Goal: Information Seeking & Learning: Check status

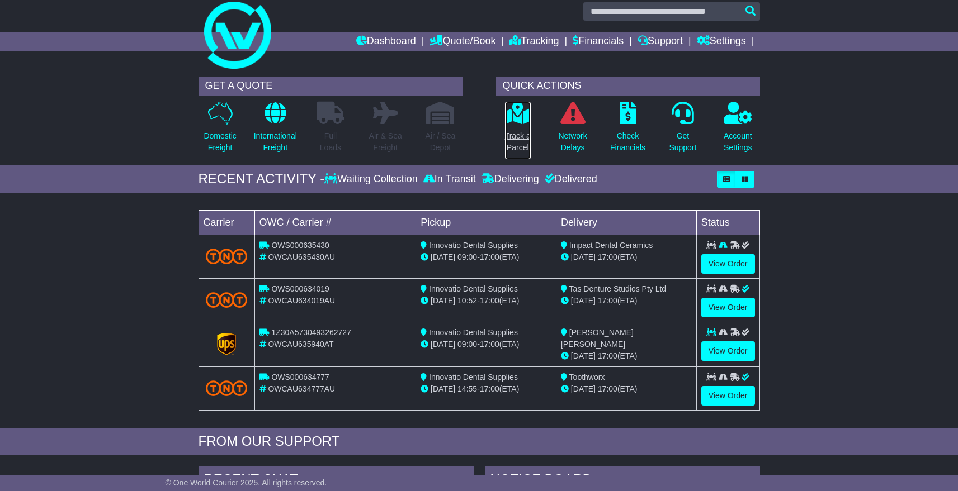
click at [509, 119] on icon at bounding box center [517, 113] width 25 height 22
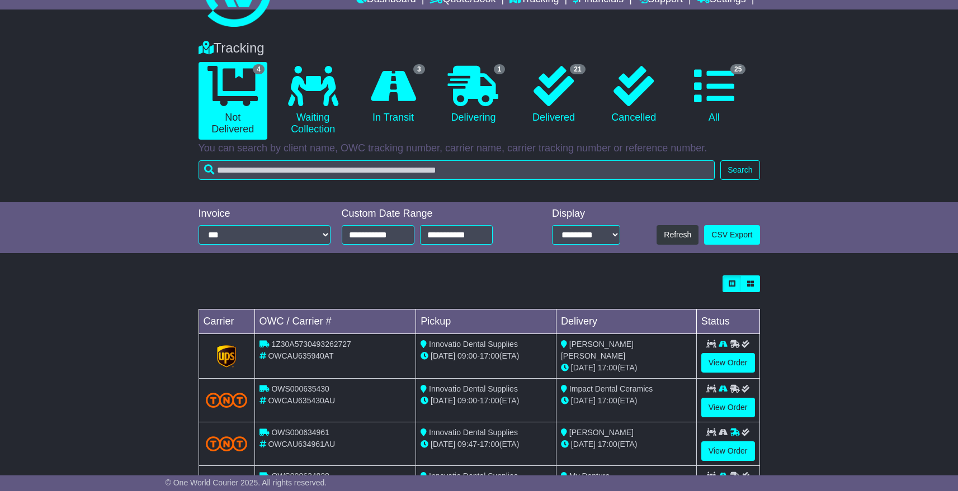
scroll to position [55, 0]
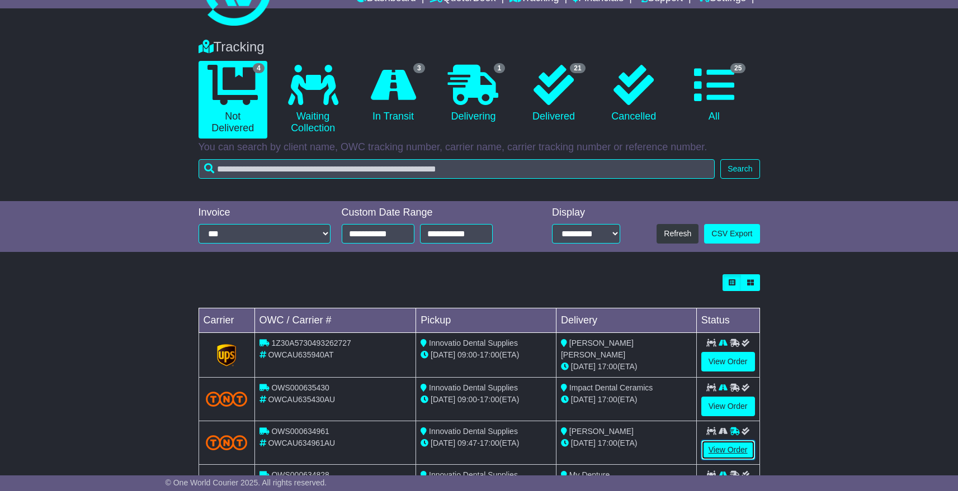
click at [715, 445] on link "View Order" at bounding box center [728, 451] width 54 height 20
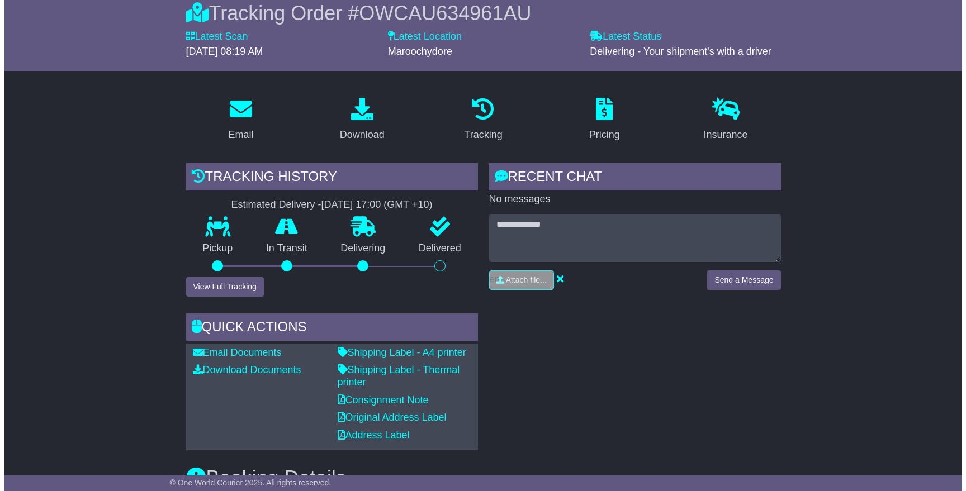
scroll to position [116, 0]
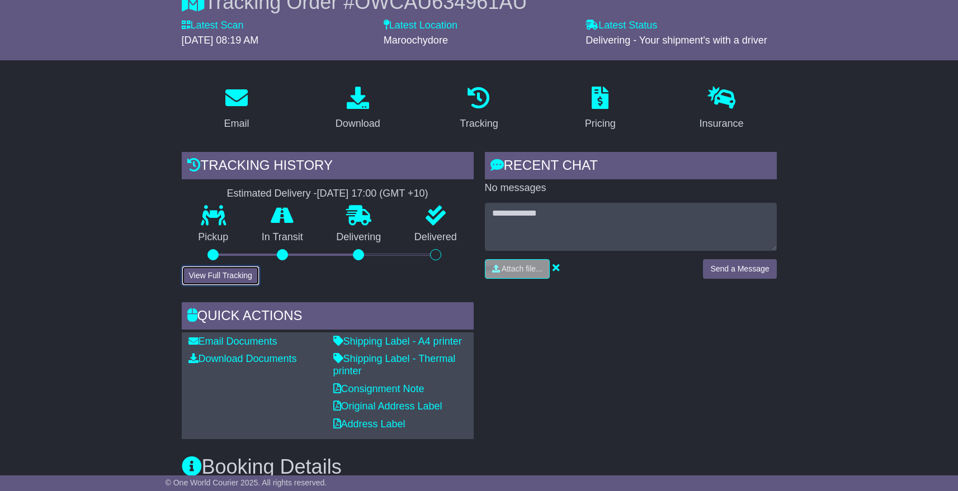
click at [225, 273] on button "View Full Tracking" at bounding box center [221, 276] width 78 height 20
